Goal: Find specific page/section: Find specific page/section

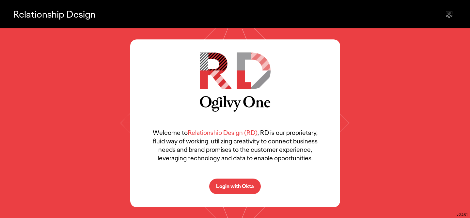
click at [243, 184] on p "Login with Okta" at bounding box center [235, 186] width 38 height 5
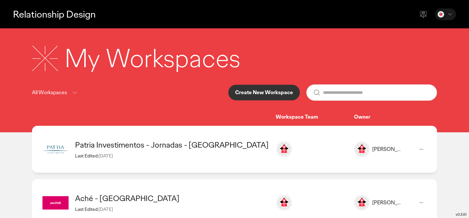
click at [192, 147] on div "Patria Investimentos - Jornadas - [GEOGRAPHIC_DATA]" at bounding box center [172, 145] width 194 height 10
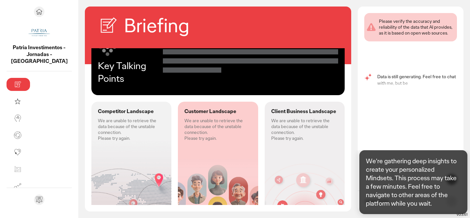
scroll to position [42, 0]
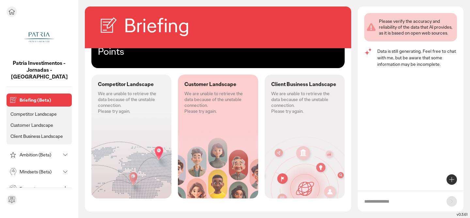
click at [37, 170] on div "Mindsets (Beta)" at bounding box center [34, 172] width 52 height 10
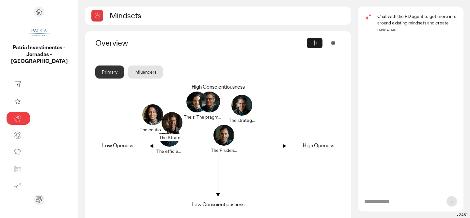
click at [372, 202] on input "text" at bounding box center [402, 202] width 76 height 7
